Goal: Task Accomplishment & Management: Use online tool/utility

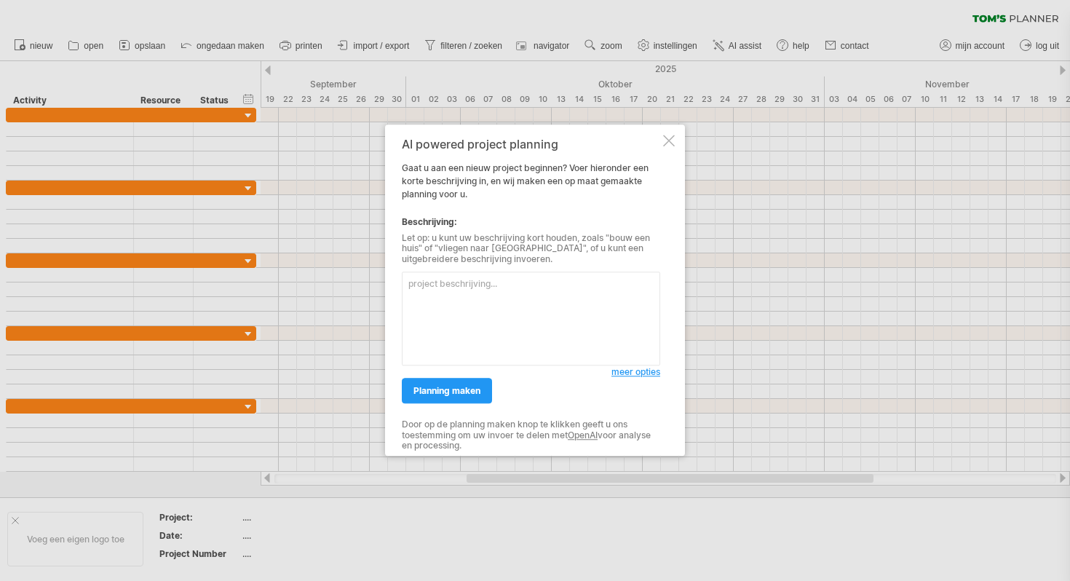
click at [662, 141] on div "AI powered project planning Gaat u aan een nieuw project beginnen? Voer hierond…" at bounding box center [535, 289] width 300 height 331
click at [673, 143] on div at bounding box center [669, 141] width 12 height 12
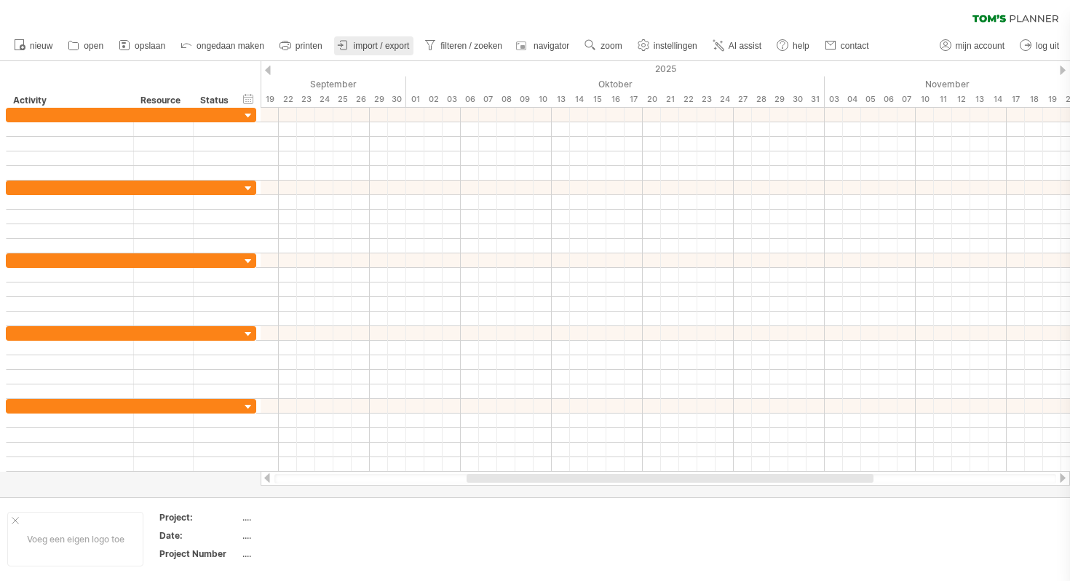
click at [344, 50] on icon at bounding box center [343, 45] width 15 height 15
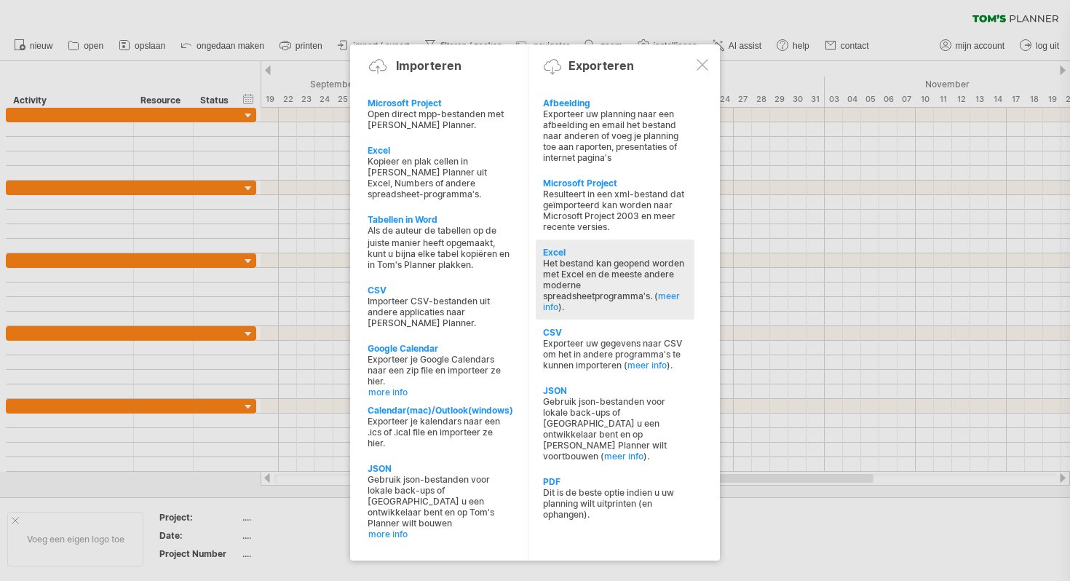
click at [564, 261] on div "Het bestand kan geopend worden met Excel en de meeste andere moderne spreadshee…" at bounding box center [615, 285] width 144 height 55
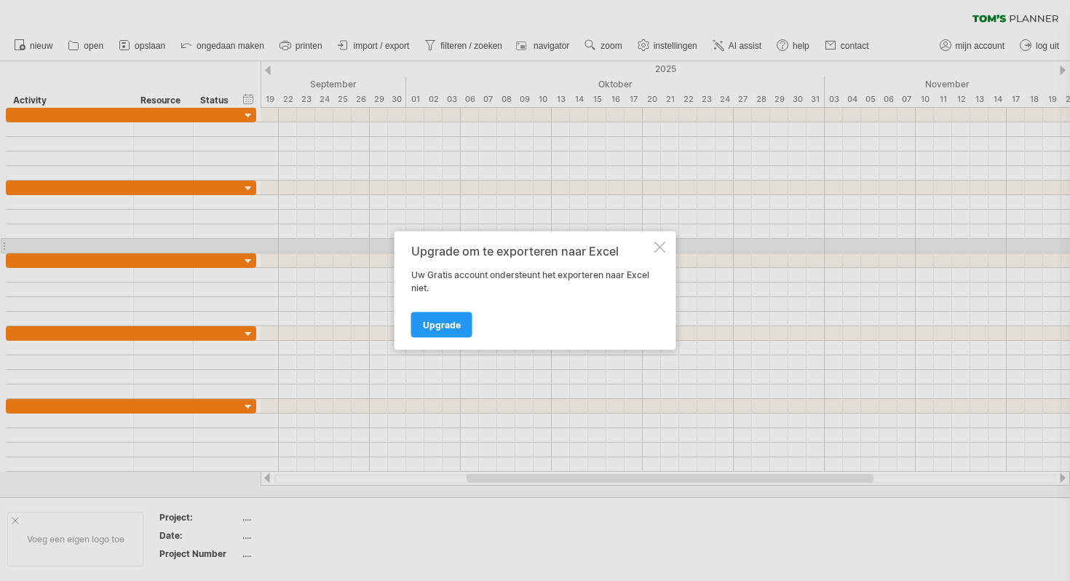
click at [662, 245] on div at bounding box center [660, 248] width 12 height 12
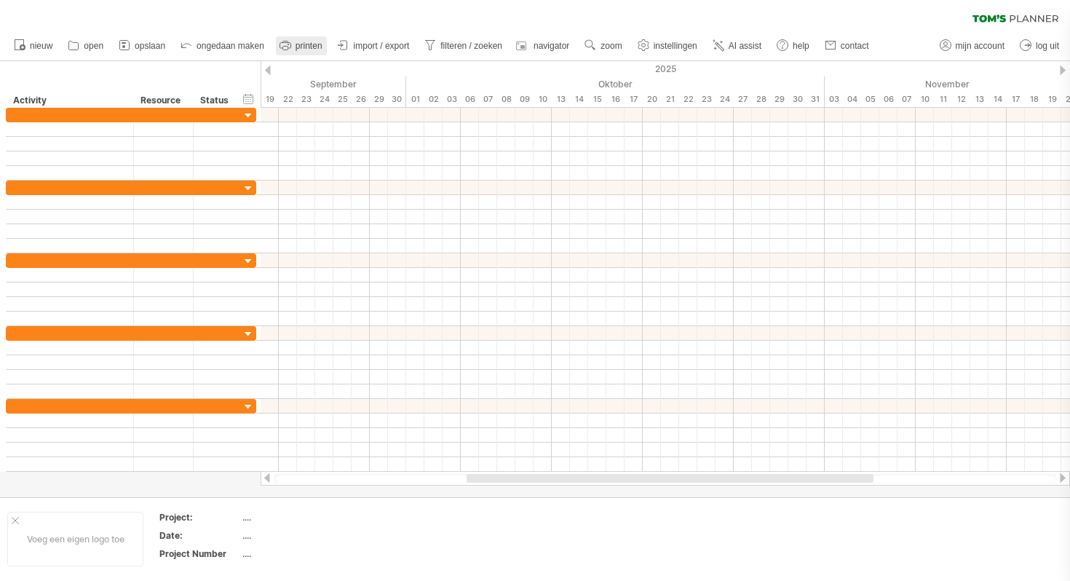
click at [297, 50] on span "printen" at bounding box center [309, 46] width 27 height 10
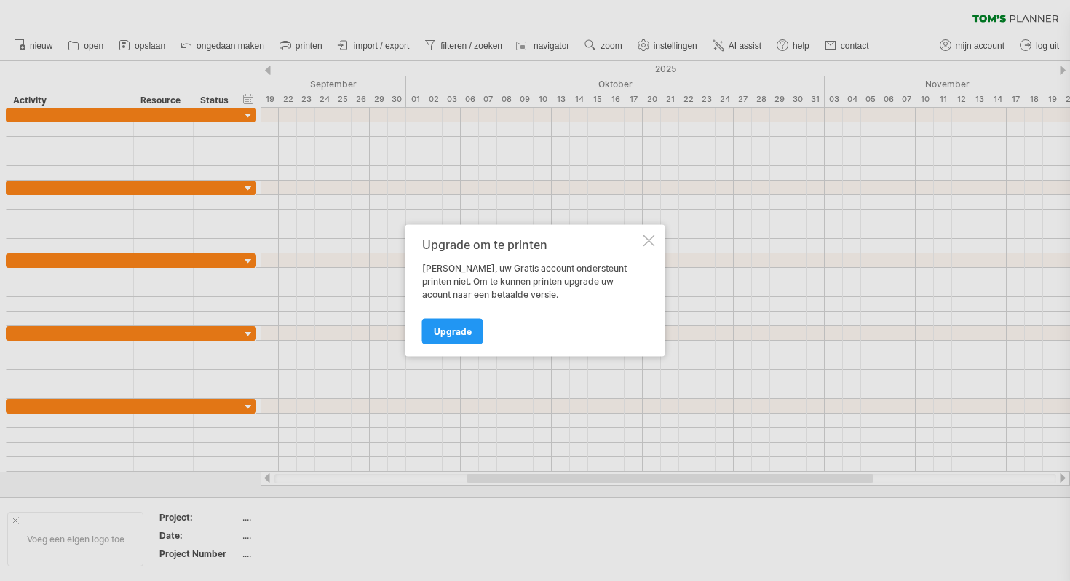
click at [640, 242] on div "Upgrade om te printen Helaas, uw Gratis account ondersteunt printen niet. Om te…" at bounding box center [535, 291] width 260 height 132
click at [647, 237] on div at bounding box center [650, 241] width 12 height 12
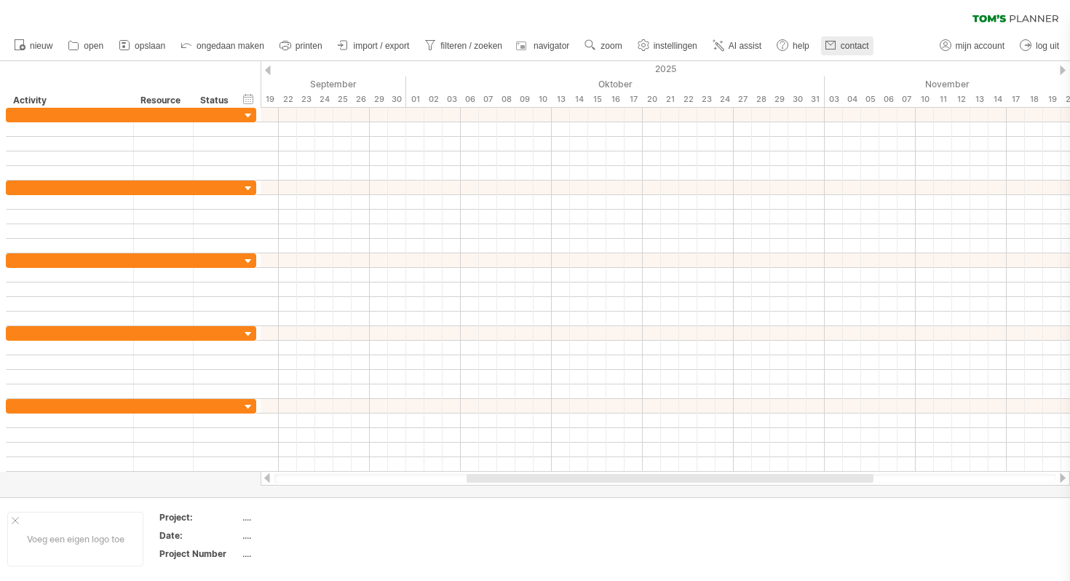
click at [846, 42] on span "contact" at bounding box center [855, 46] width 28 height 10
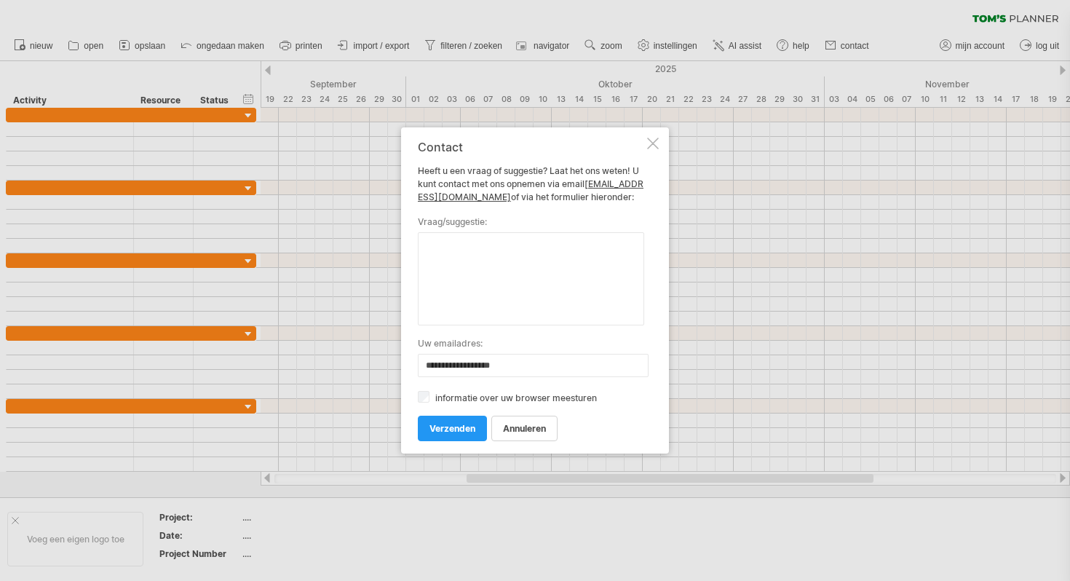
click at [653, 141] on div at bounding box center [653, 144] width 12 height 12
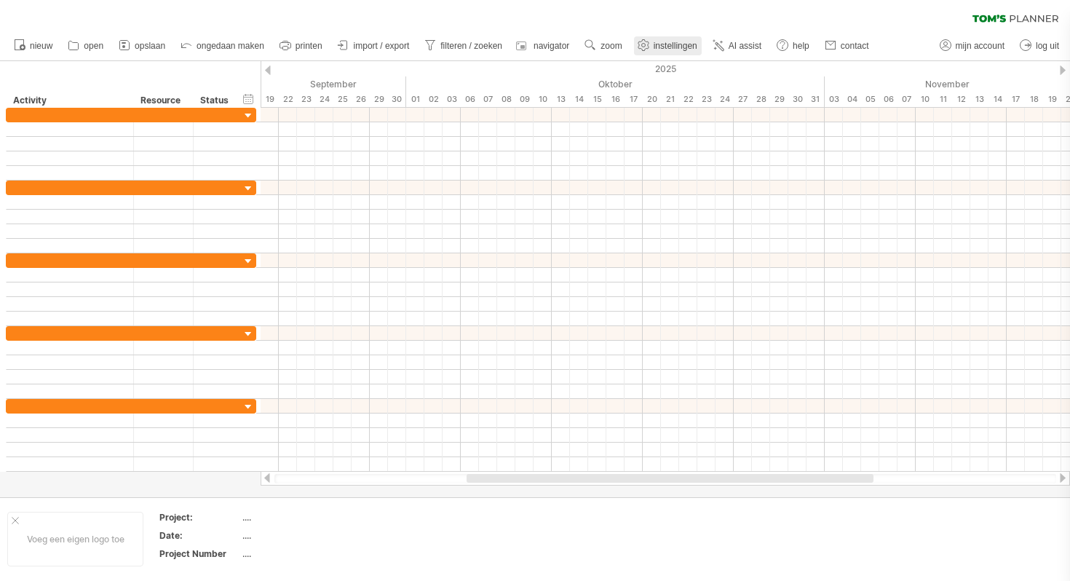
click at [687, 50] on span "instellingen" at bounding box center [676, 46] width 44 height 10
select select "*"
select select "**"
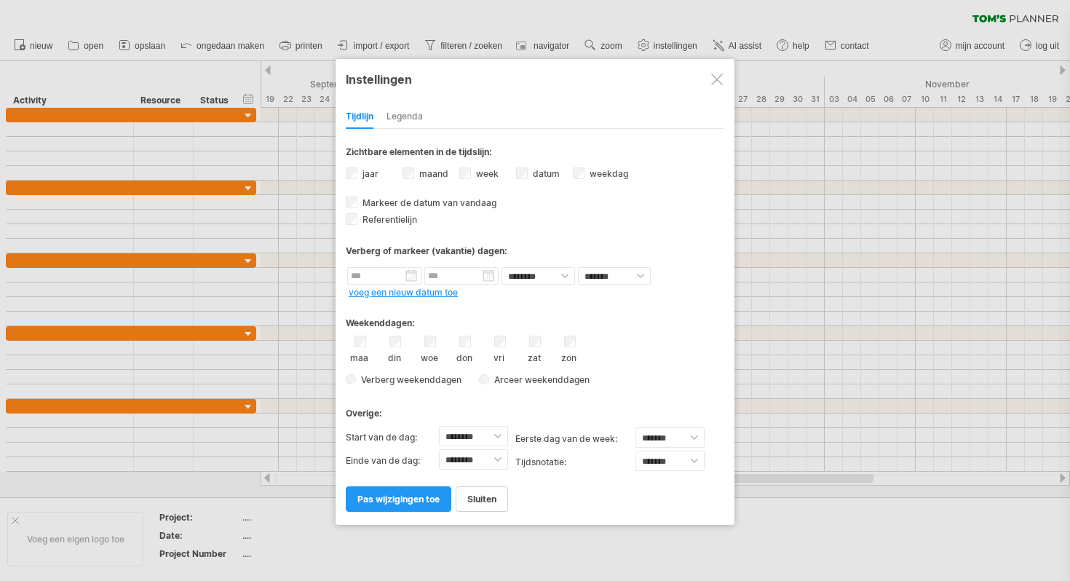
click at [419, 124] on div "Legenda" at bounding box center [405, 117] width 36 height 23
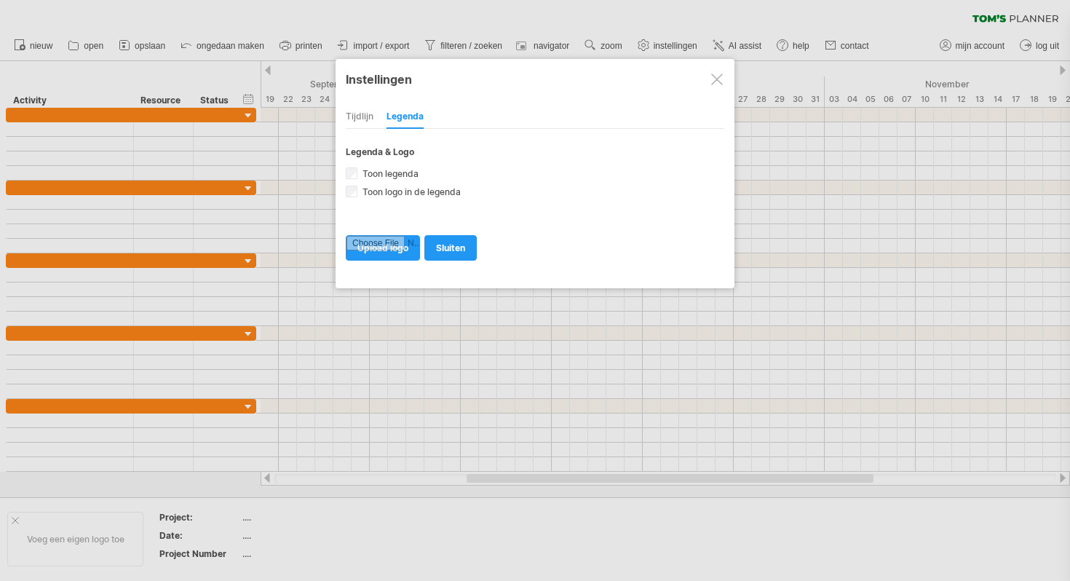
click at [368, 119] on div "Tijdlijn" at bounding box center [360, 117] width 28 height 23
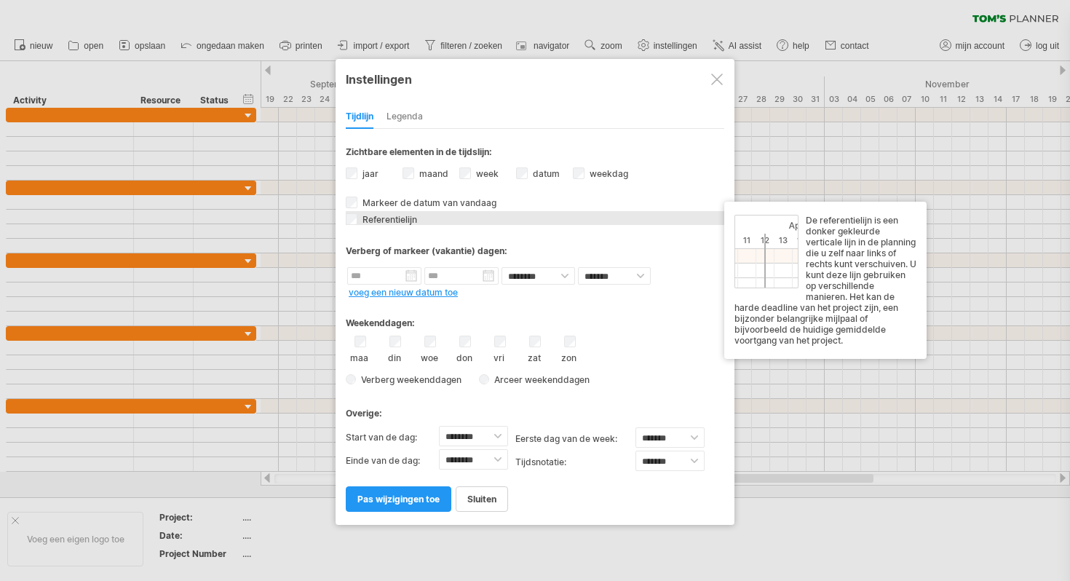
click at [357, 222] on div "Referentielijn De referentielijn is een donker gekleurde verticale lijn in de p…" at bounding box center [535, 218] width 379 height 14
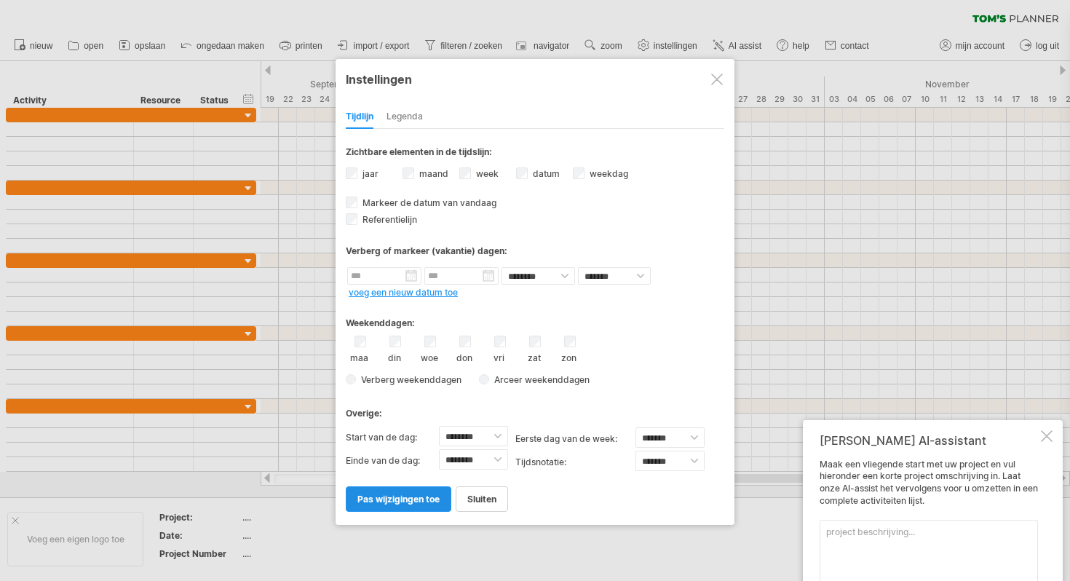
click at [391, 496] on span "pas wijzigingen toe" at bounding box center [398, 499] width 82 height 11
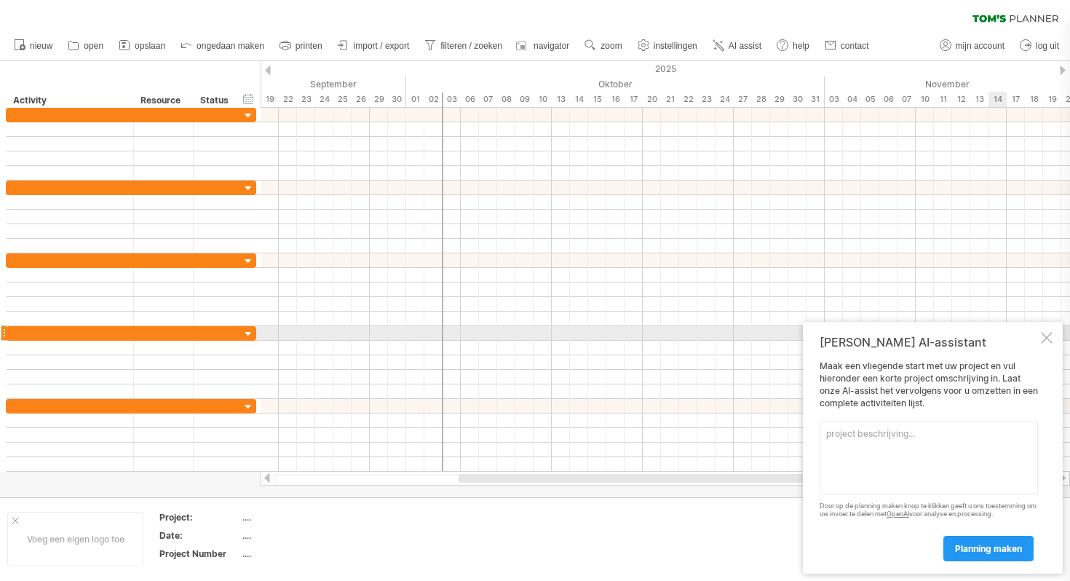
click at [1041, 333] on div at bounding box center [1047, 338] width 12 height 12
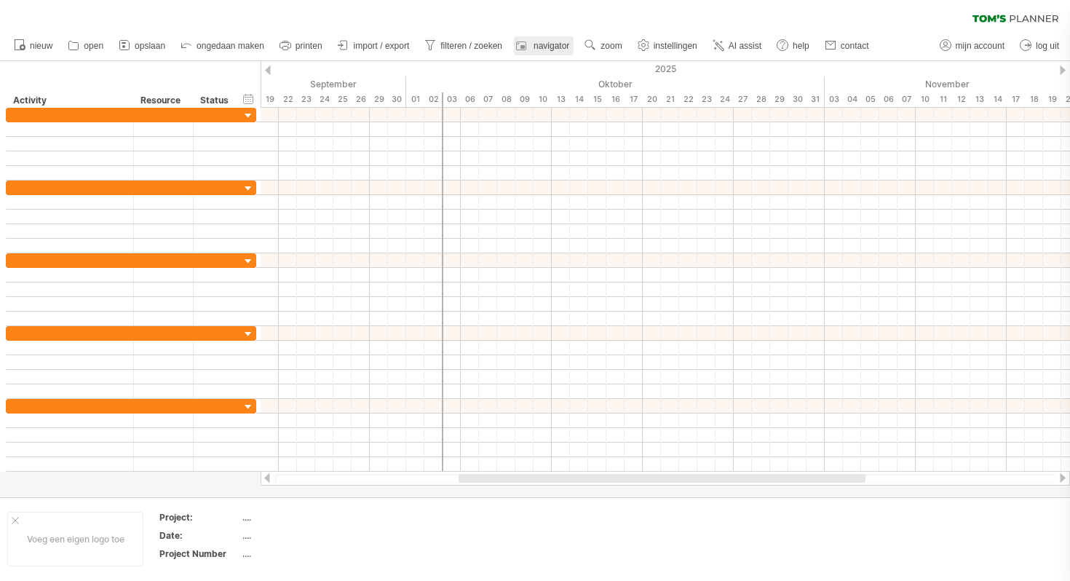
click at [539, 45] on span "navigator" at bounding box center [552, 46] width 36 height 10
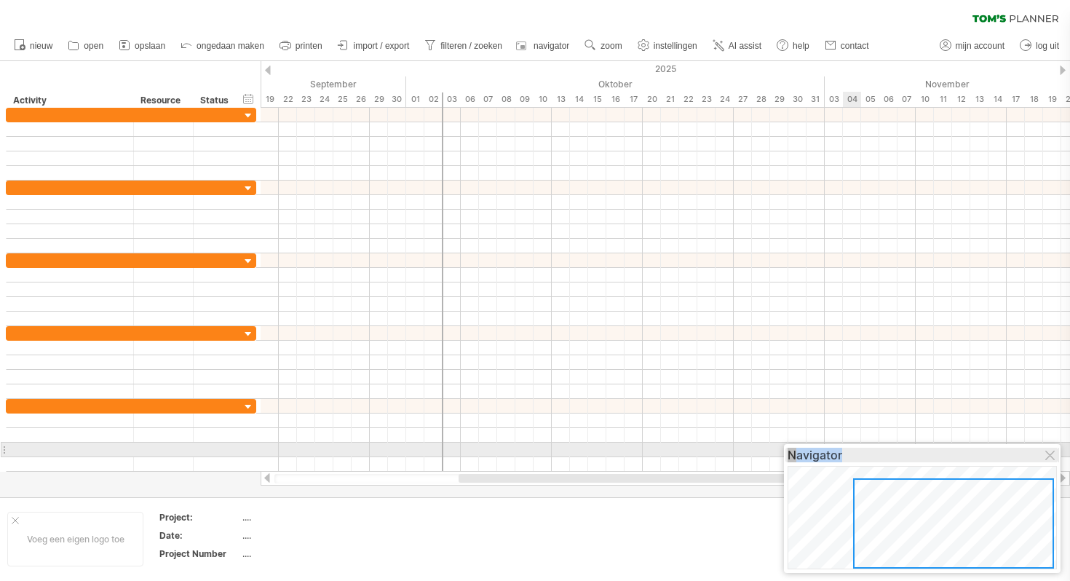
drag, startPoint x: 866, startPoint y: 455, endPoint x: 766, endPoint y: 386, distance: 121.4
click at [788, 448] on div "Navigator" at bounding box center [922, 455] width 269 height 15
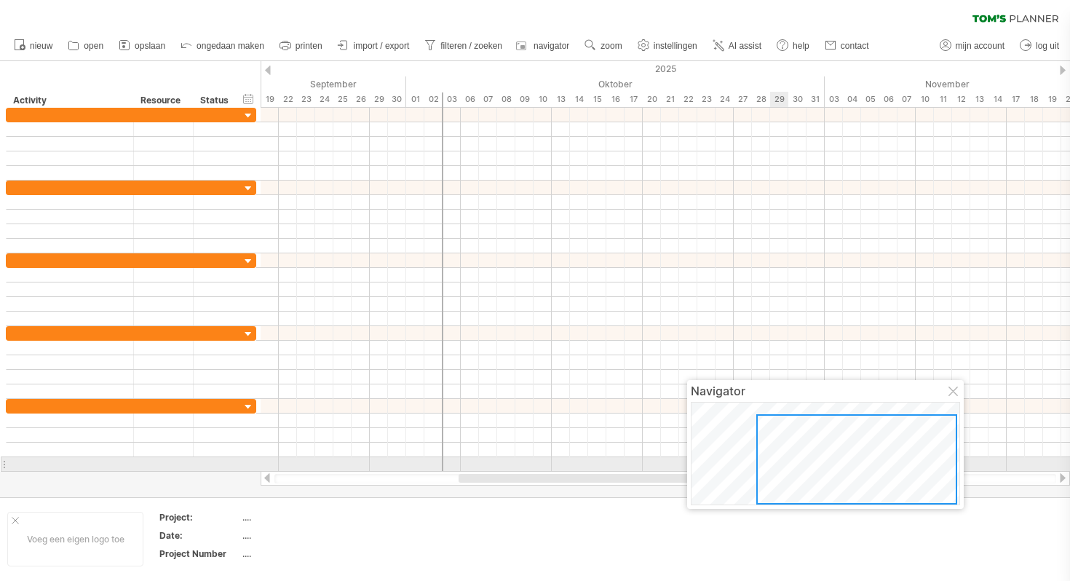
click at [757, 470] on div at bounding box center [856, 459] width 201 height 90
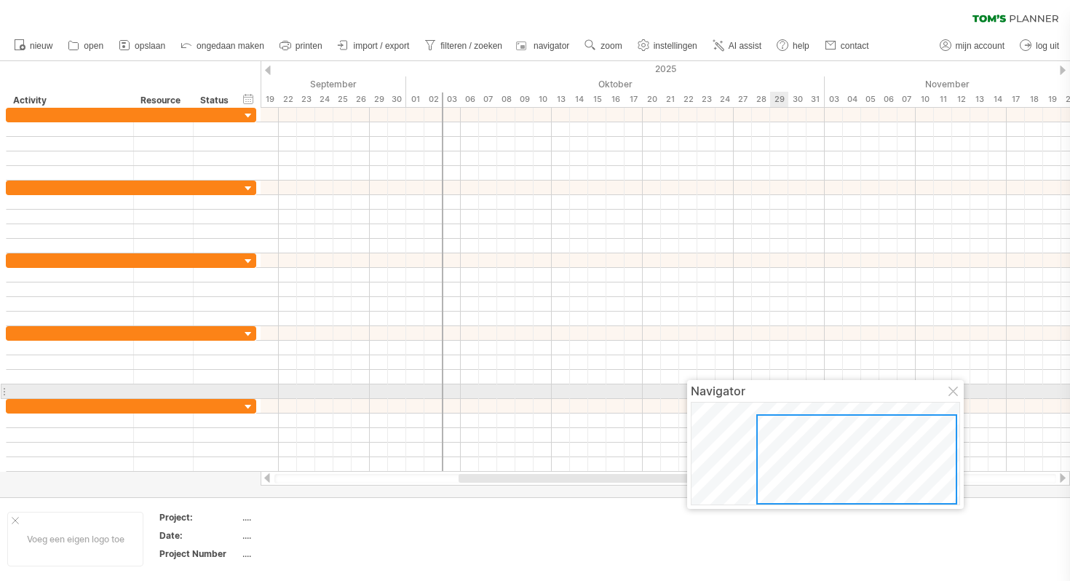
click at [950, 392] on div at bounding box center [955, 393] width 12 height 12
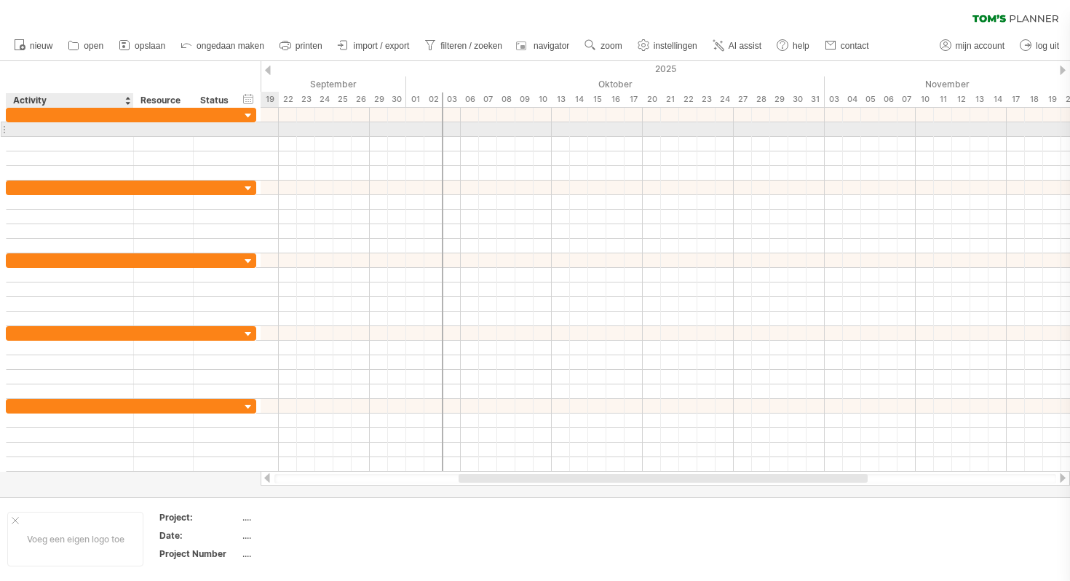
click at [58, 130] on div at bounding box center [70, 129] width 112 height 14
click at [58, 130] on input "text" at bounding box center [70, 129] width 112 height 14
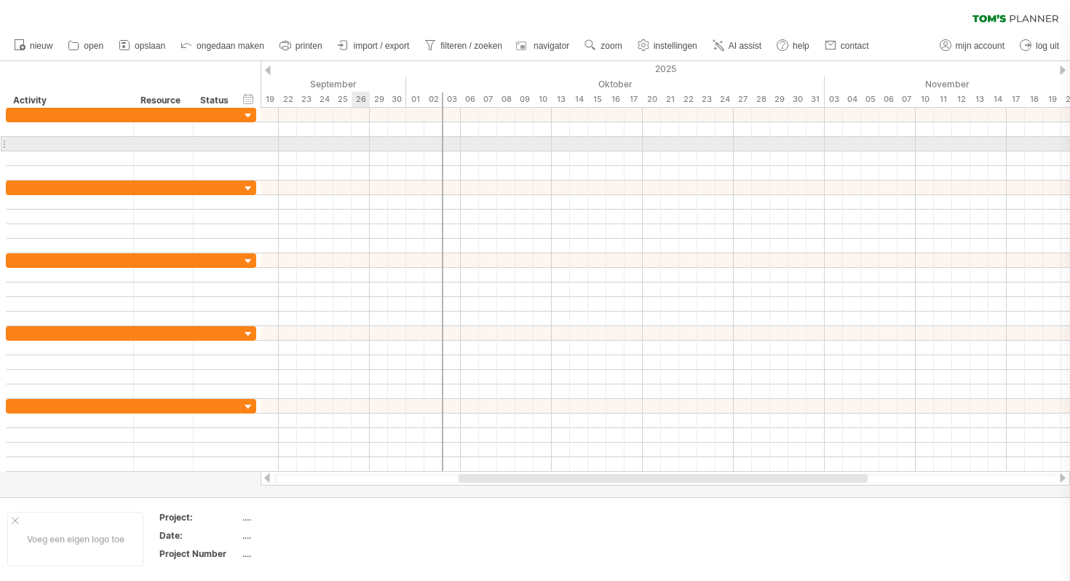
click at [357, 142] on div at bounding box center [666, 144] width 810 height 15
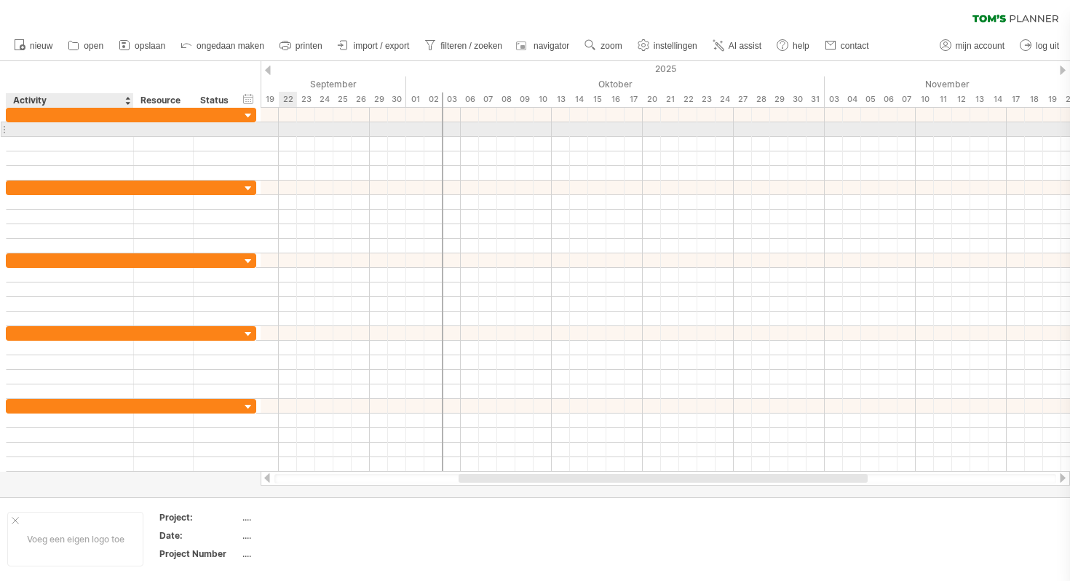
click at [121, 133] on div at bounding box center [70, 129] width 112 height 14
type input "********"
paste input "**********"
type input "**********"
paste input "**********"
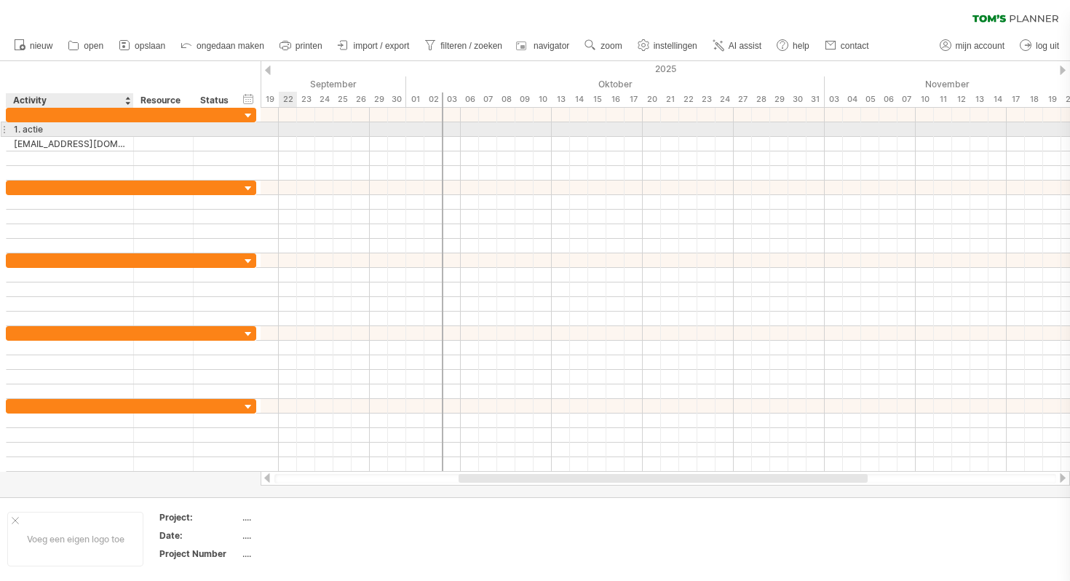
type input "**********"
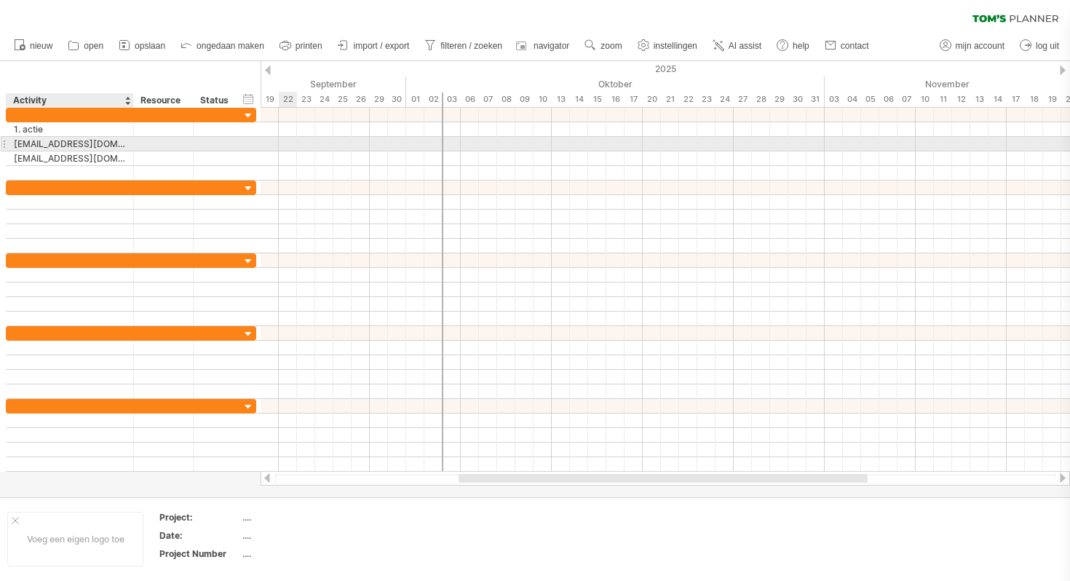
click at [98, 140] on div "[EMAIL_ADDRESS][DOMAIN_NAME]." at bounding box center [70, 144] width 112 height 14
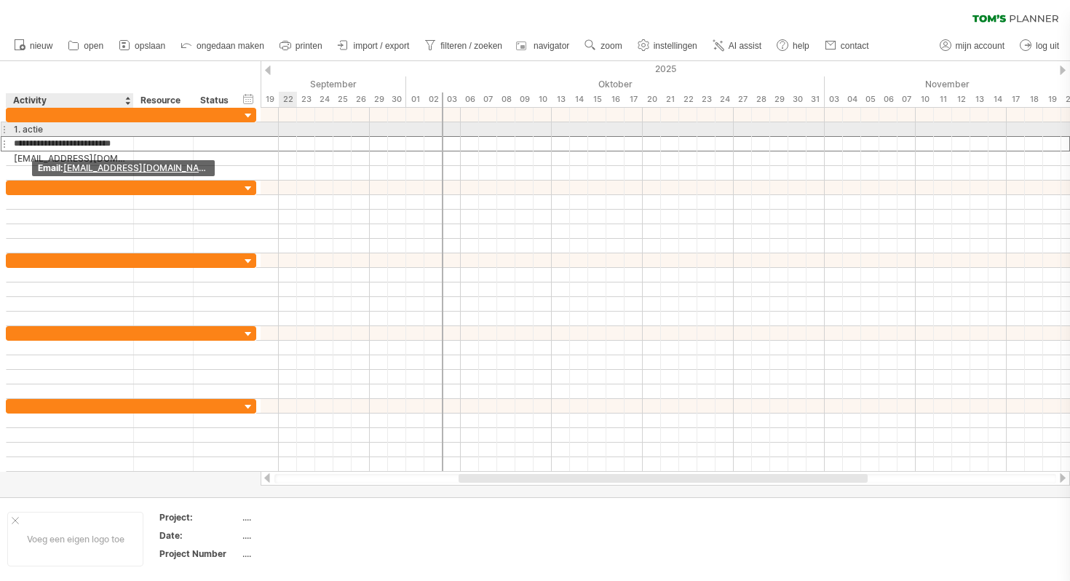
click at [98, 130] on div "1. actie" at bounding box center [70, 129] width 112 height 14
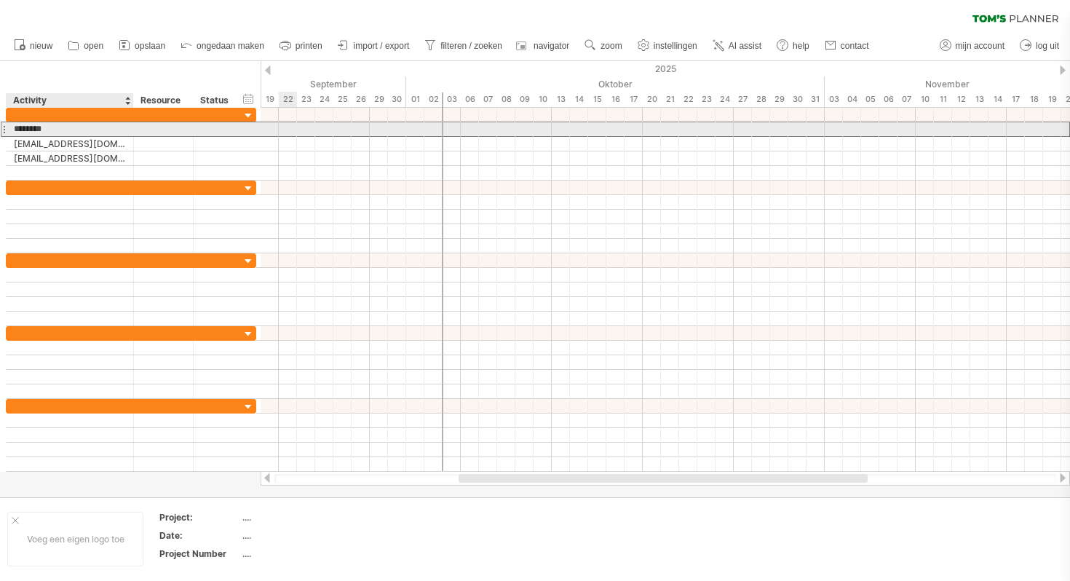
click at [98, 130] on input "********" at bounding box center [70, 129] width 112 height 14
click at [130, 131] on div at bounding box center [131, 129] width 7 height 15
click at [160, 128] on div at bounding box center [163, 129] width 44 height 14
click at [227, 126] on div at bounding box center [217, 129] width 32 height 14
click at [227, 130] on input "text" at bounding box center [217, 129] width 32 height 14
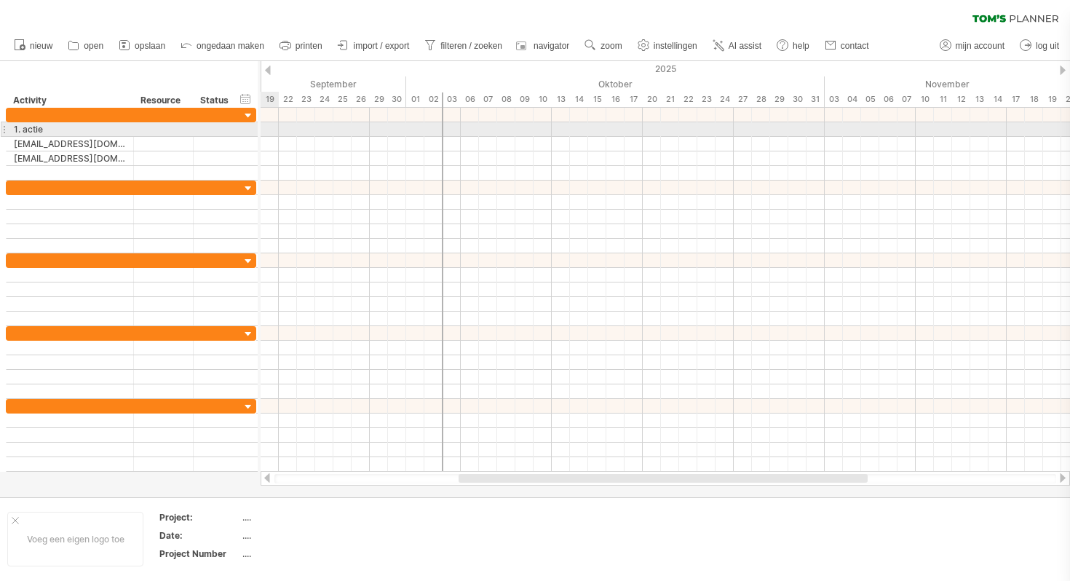
click at [271, 130] on div at bounding box center [666, 129] width 810 height 15
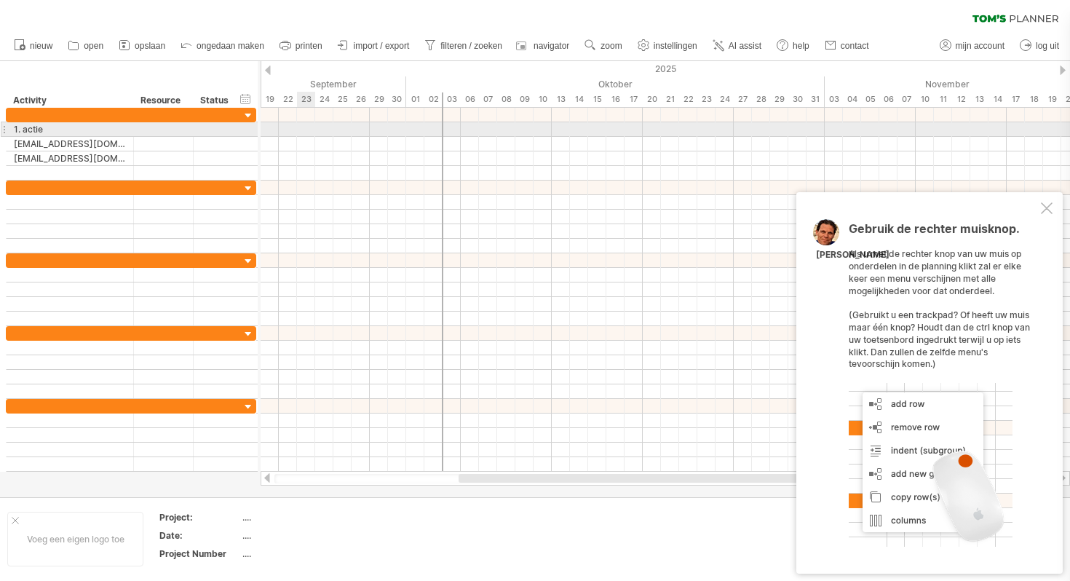
click at [309, 125] on div at bounding box center [666, 129] width 810 height 15
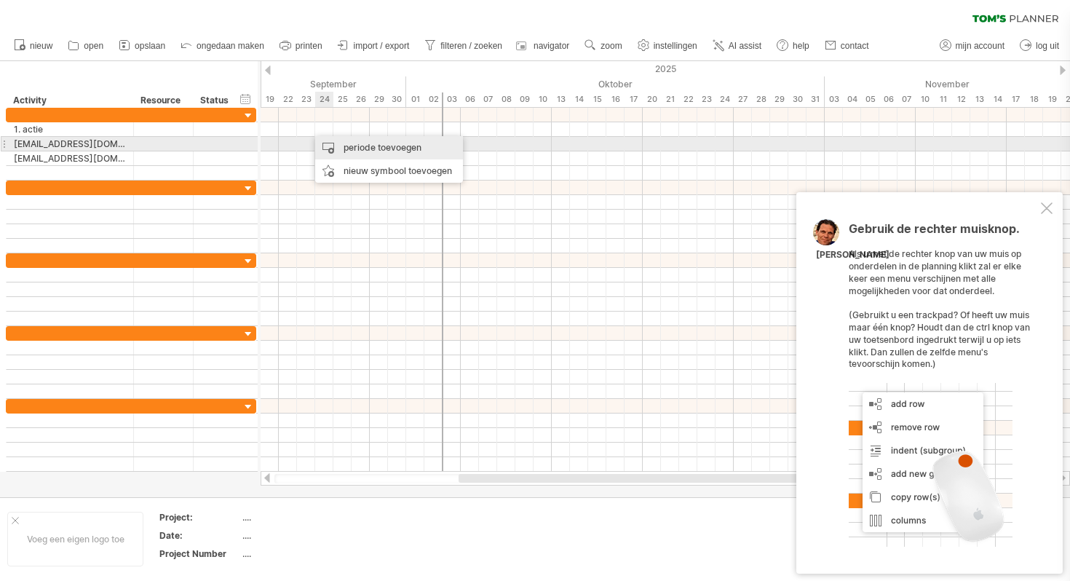
click at [338, 149] on div "periode toevoegen" at bounding box center [389, 147] width 148 height 23
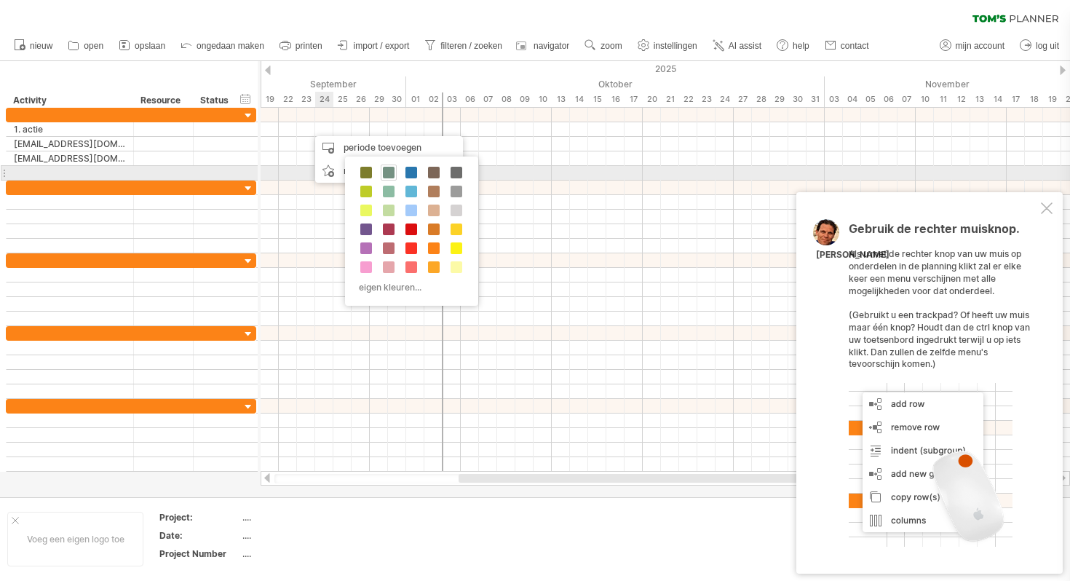
click at [393, 170] on span at bounding box center [389, 173] width 12 height 12
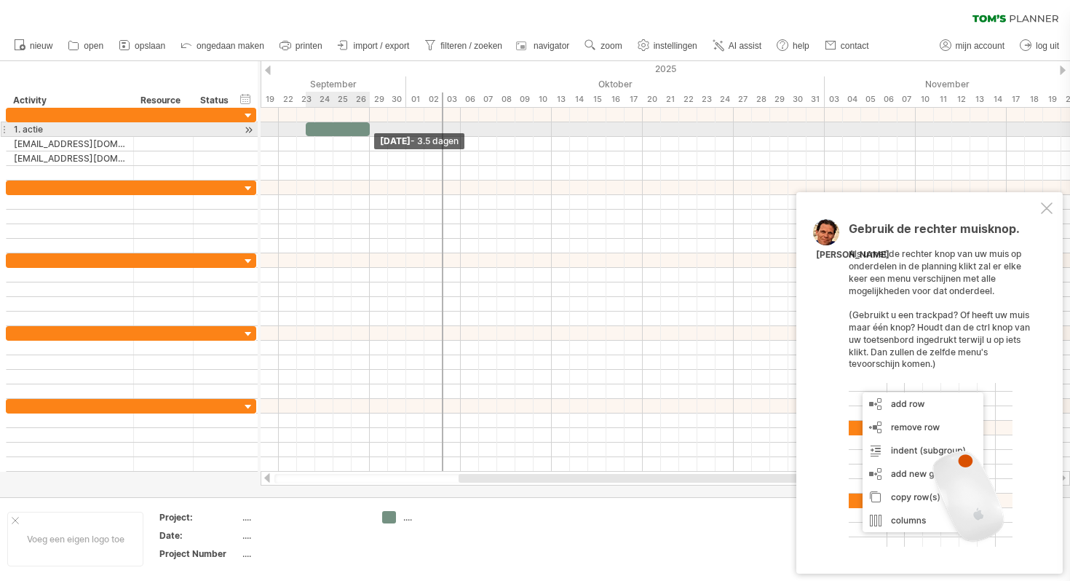
drag, startPoint x: 323, startPoint y: 130, endPoint x: 369, endPoint y: 124, distance: 46.1
click at [369, 124] on span at bounding box center [370, 129] width 6 height 14
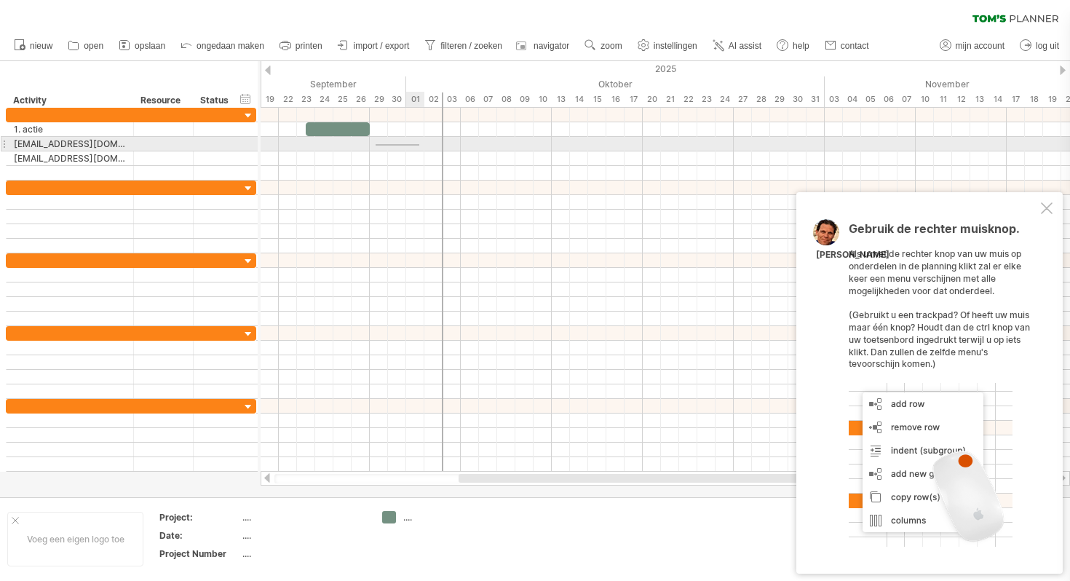
drag, startPoint x: 376, startPoint y: 146, endPoint x: 422, endPoint y: 144, distance: 46.6
click at [422, 144] on div at bounding box center [666, 144] width 810 height 15
click at [395, 144] on div at bounding box center [666, 144] width 810 height 15
click at [422, 144] on div at bounding box center [666, 144] width 810 height 15
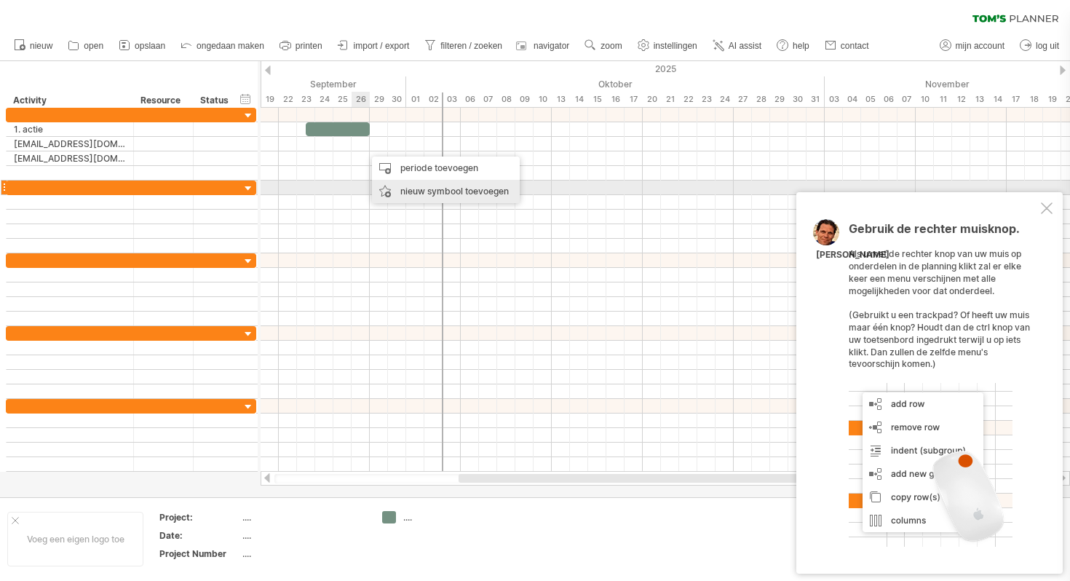
click at [401, 187] on div "nieuw symbool toevoegen" at bounding box center [446, 191] width 148 height 23
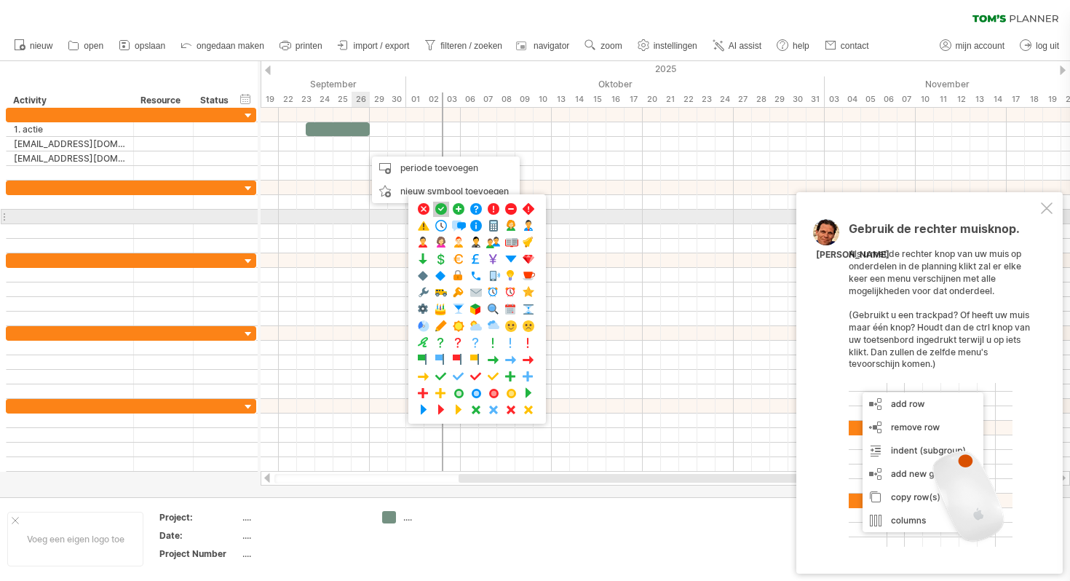
click at [440, 214] on span at bounding box center [441, 209] width 15 height 14
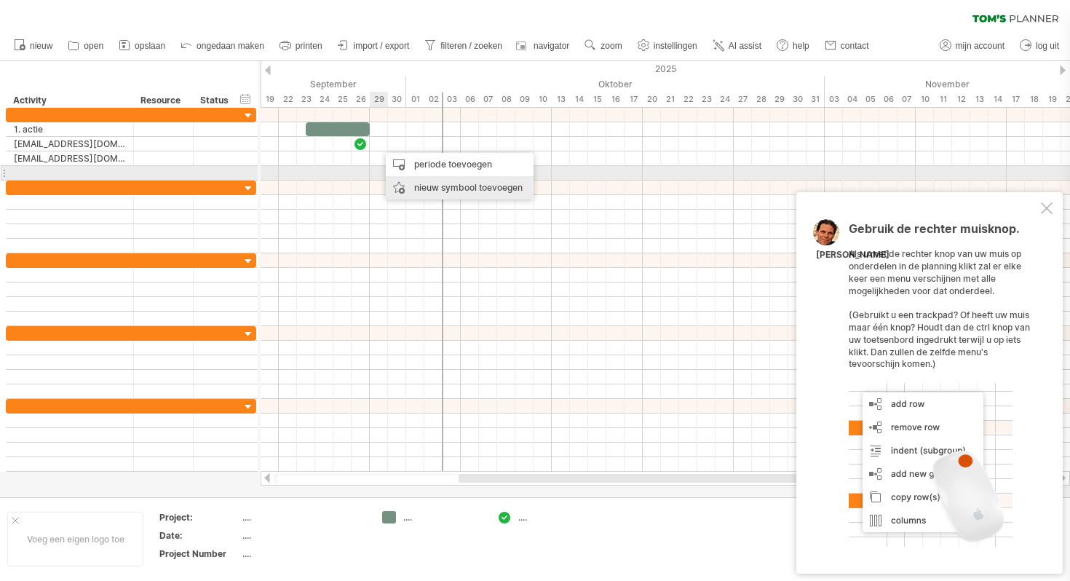
click at [415, 181] on div "nieuw symbool toevoegen" at bounding box center [460, 187] width 148 height 23
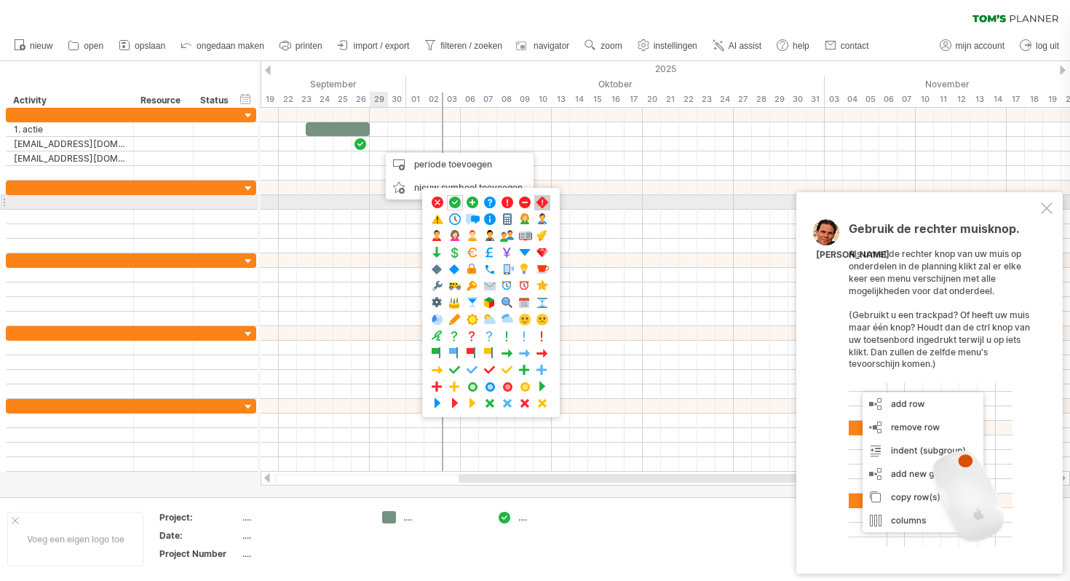
click at [539, 200] on span at bounding box center [542, 203] width 15 height 14
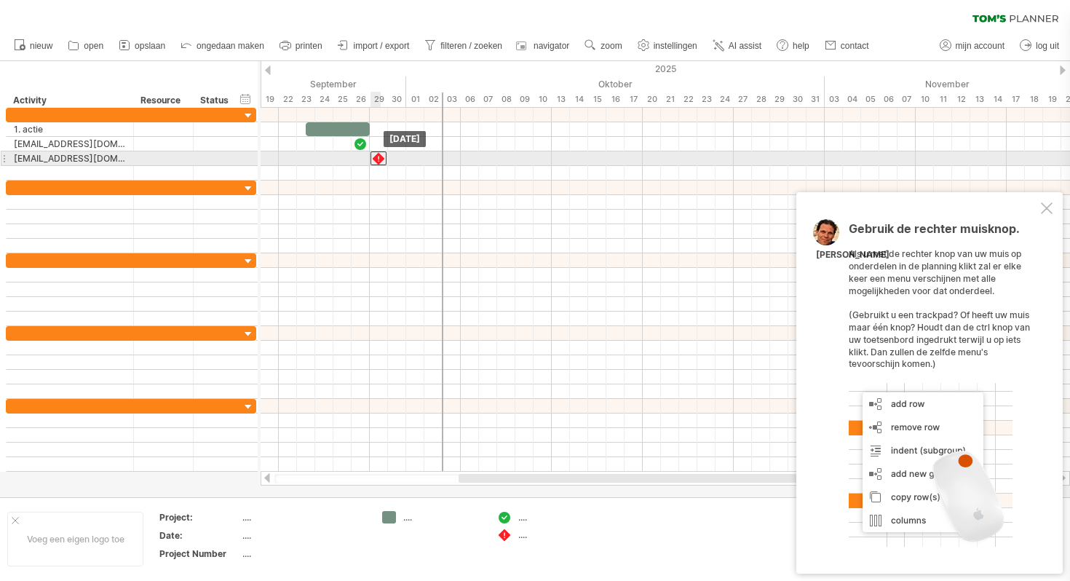
drag, startPoint x: 381, startPoint y: 146, endPoint x: 382, endPoint y: 158, distance: 11.7
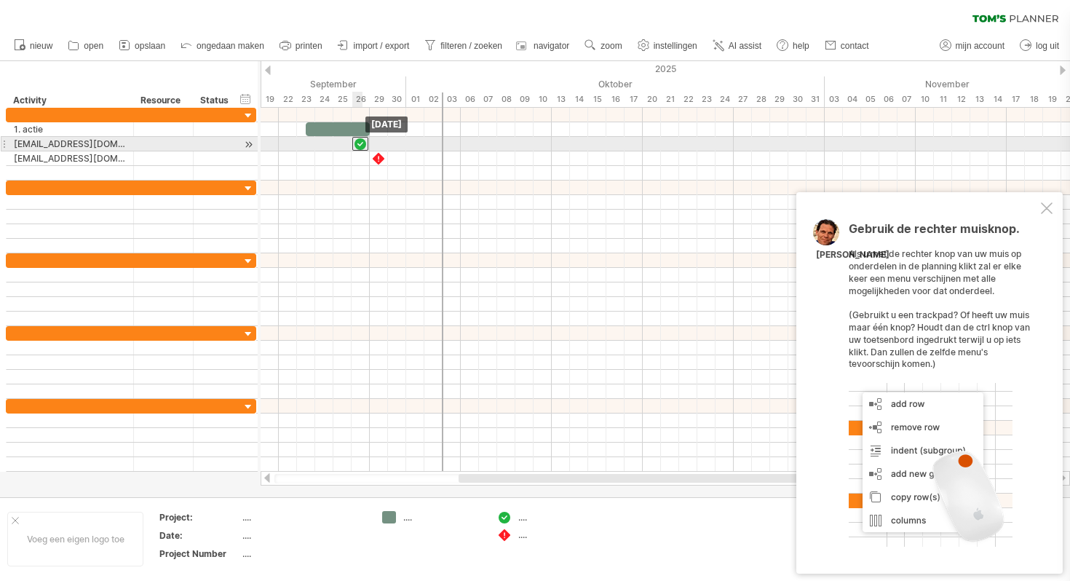
click at [361, 146] on div at bounding box center [360, 144] width 16 height 14
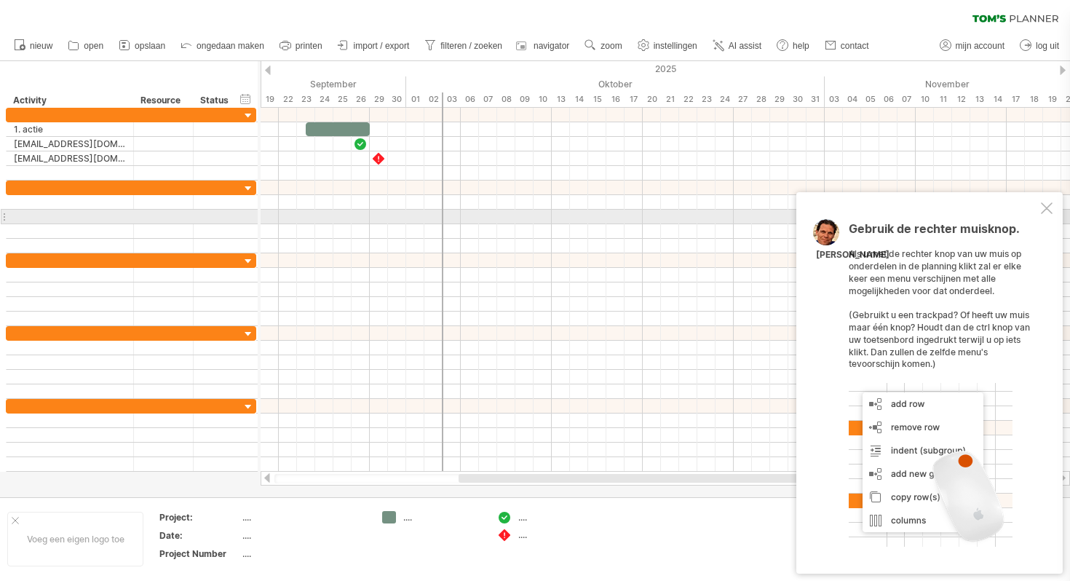
click at [1045, 211] on div at bounding box center [1047, 208] width 12 height 12
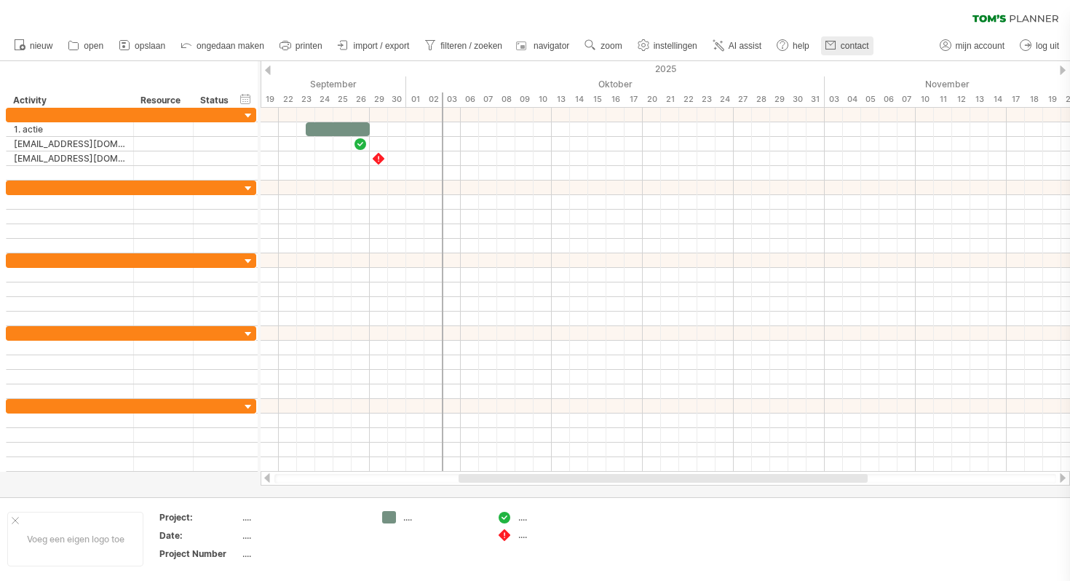
click at [837, 51] on use at bounding box center [830, 45] width 15 height 15
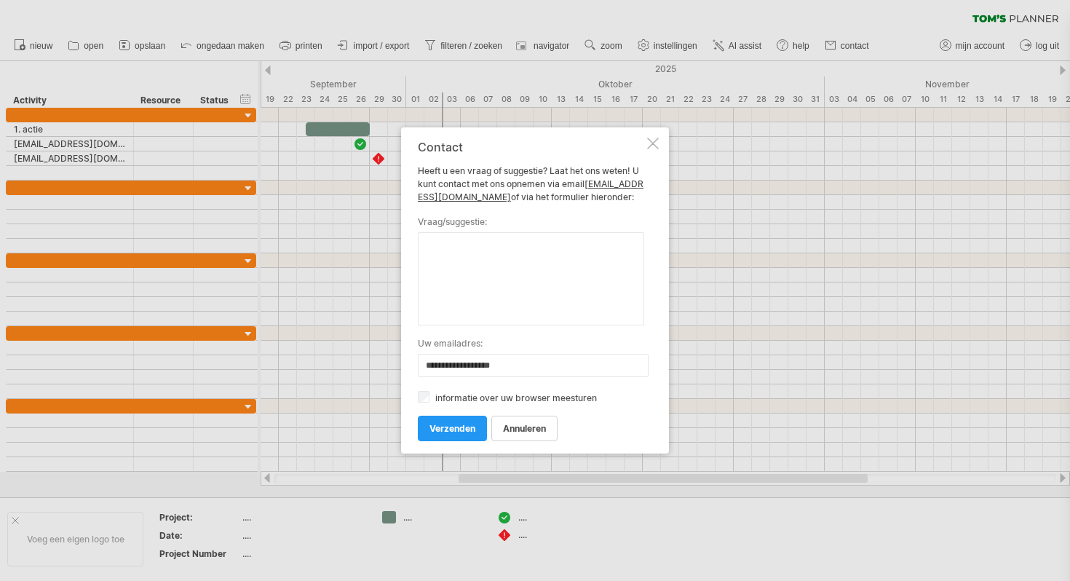
click at [652, 147] on div at bounding box center [653, 144] width 12 height 12
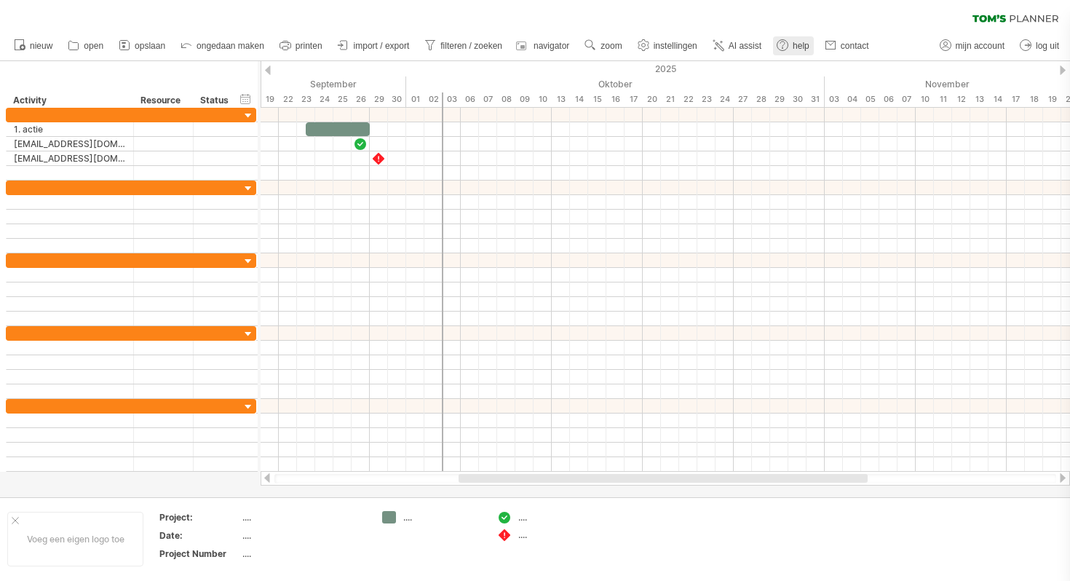
click at [785, 48] on use at bounding box center [782, 45] width 15 height 15
